Goal: Find specific page/section: Find specific page/section

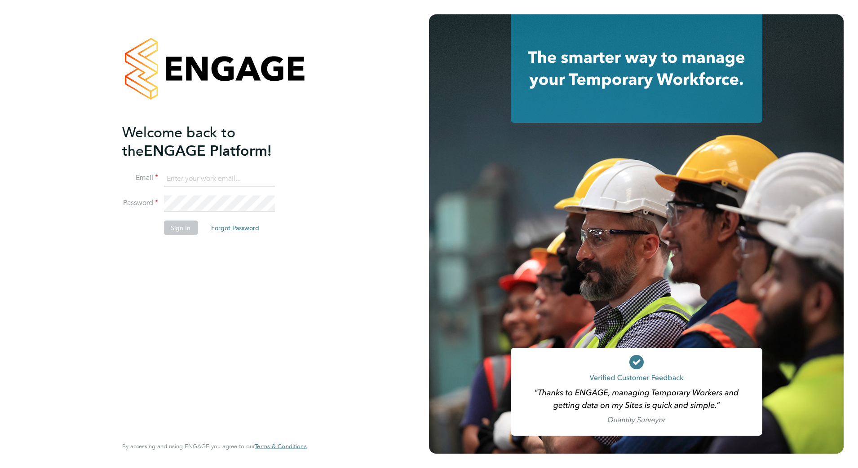
type input "david.blears@buildrec.com"
click at [188, 226] on button "Sign In" at bounding box center [180, 228] width 34 height 14
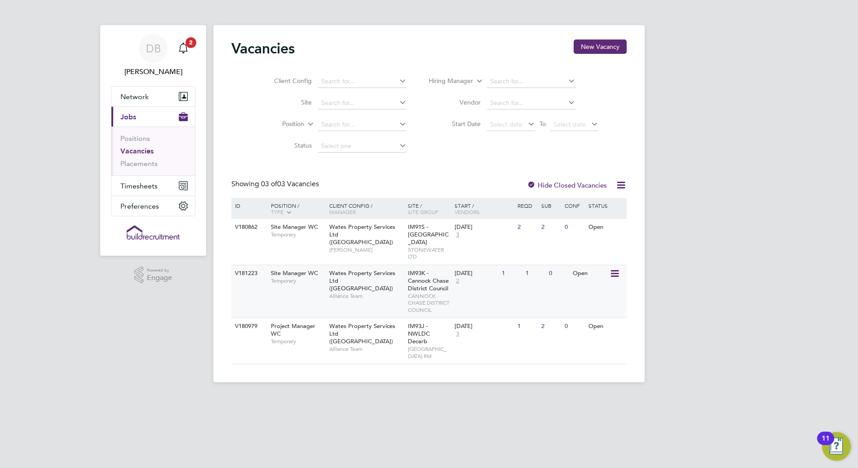
click at [415, 283] on span "IM93K - Cannock Chase District Council" at bounding box center [428, 280] width 41 height 23
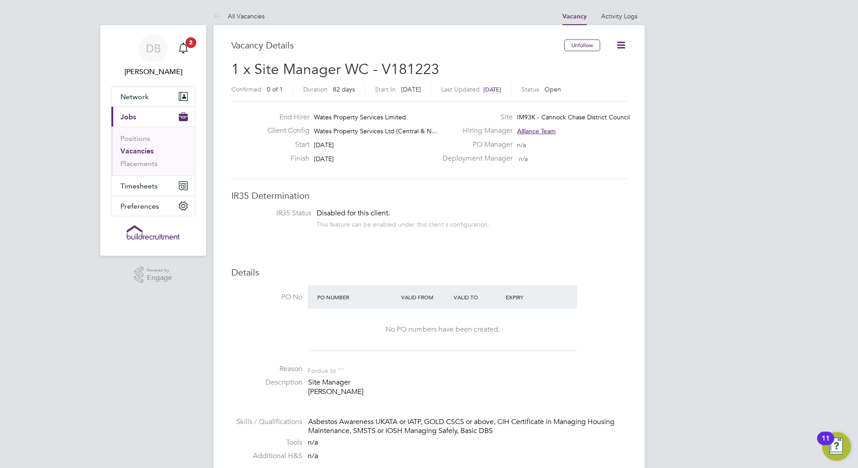
click at [518, 115] on span "IM93K - Cannock Chase District Council" at bounding box center [573, 117] width 113 height 8
drag, startPoint x: 517, startPoint y: 115, endPoint x: 629, endPoint y: 116, distance: 111.4
click at [629, 116] on div "Site IM93K - Cannock Chase District Council" at bounding box center [533, 120] width 193 height 14
drag, startPoint x: 629, startPoint y: 116, endPoint x: 622, endPoint y: 116, distance: 6.7
copy span "IM93K - Cannock Chase District Council"
